Goal: Task Accomplishment & Management: Manage account settings

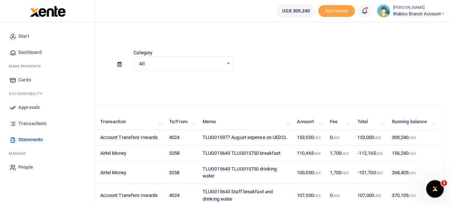
click at [25, 108] on span "Approvals" at bounding box center [29, 107] width 22 height 7
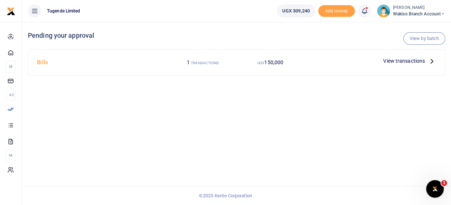
click at [403, 61] on span "View transactions" at bounding box center [404, 61] width 42 height 8
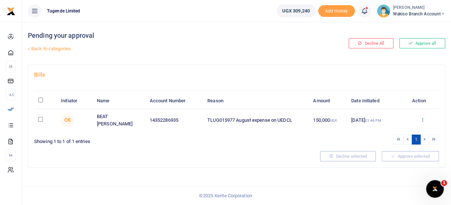
click at [422, 119] on icon at bounding box center [422, 119] width 5 height 5
click at [391, 132] on link "Approve" at bounding box center [396, 131] width 58 height 10
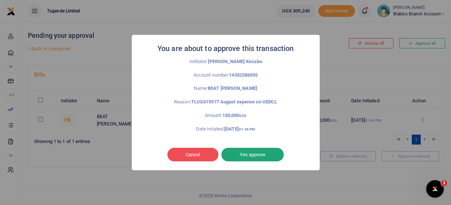
click at [267, 156] on button "Yes approve" at bounding box center [252, 155] width 62 height 14
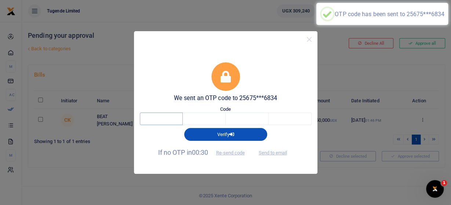
click at [168, 119] on input "text" at bounding box center [161, 119] width 43 height 12
click at [173, 104] on form "We sent an OTP code to 25675***6834 Code Verify If no OTP in 00:28 Re-send code…" at bounding box center [226, 110] width 172 height 97
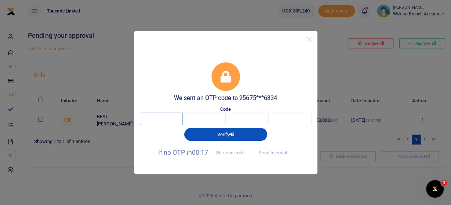
click at [167, 120] on input "text" at bounding box center [161, 119] width 43 height 12
type input "3"
type input "8"
type input "5"
